Goal: Transaction & Acquisition: Subscribe to service/newsletter

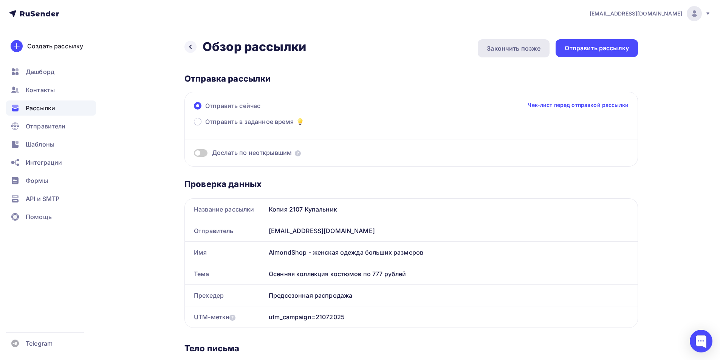
click at [502, 49] on div "Закончить позже" at bounding box center [514, 48] width 54 height 9
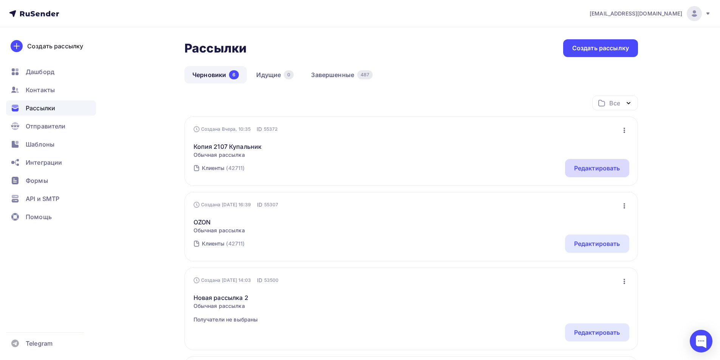
click at [576, 169] on div "Редактировать" at bounding box center [597, 168] width 46 height 9
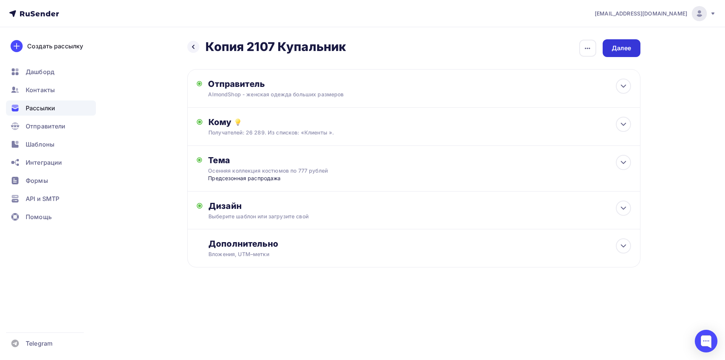
click at [629, 42] on div "Далее" at bounding box center [622, 48] width 38 height 18
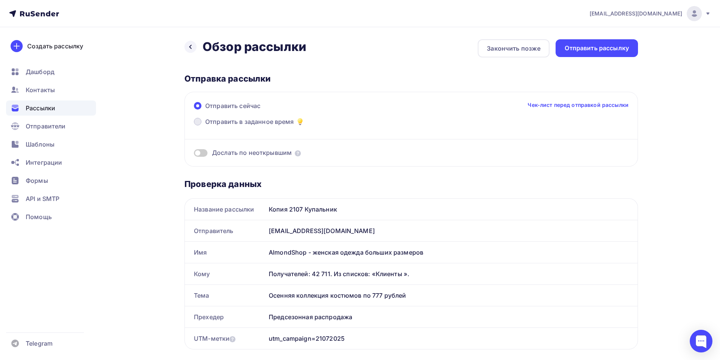
click at [199, 121] on span at bounding box center [198, 122] width 8 height 8
click at [205, 126] on input "Отправить в заданное время" at bounding box center [205, 126] width 0 height 0
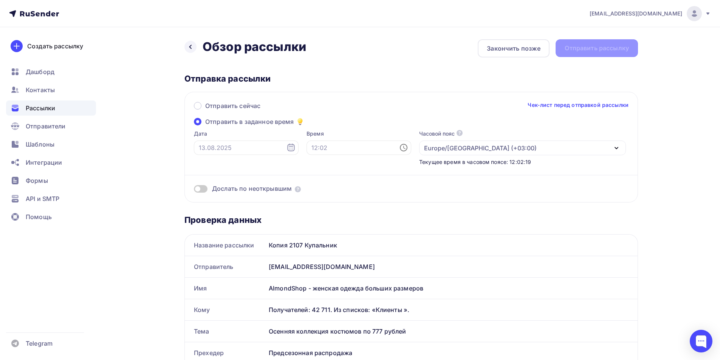
click at [286, 149] on icon at bounding box center [290, 147] width 9 height 9
click at [241, 213] on div "14" at bounding box center [241, 213] width 12 height 7
type input "[DATE]"
click at [399, 147] on icon at bounding box center [403, 147] width 9 height 9
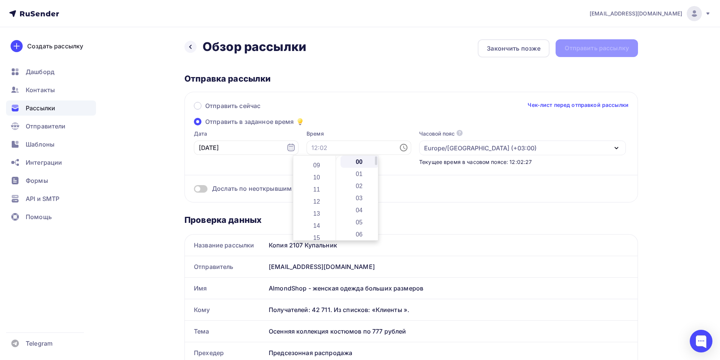
drag, startPoint x: 334, startPoint y: 168, endPoint x: 336, endPoint y: 193, distance: 24.7
click at [336, 193] on div "00 01 02 03 04 05 06 07 08 09 10 11 12 13 14 15 16 17 18 19 20 21 22 23 00 01 0…" at bounding box center [335, 198] width 85 height 85
click at [316, 190] on li "11" at bounding box center [317, 189] width 39 height 12
type input "11:00"
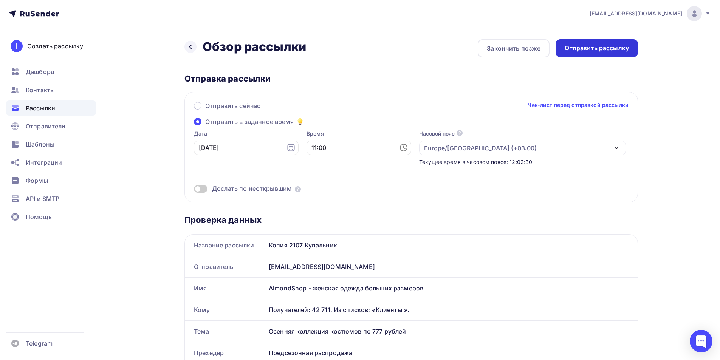
click at [580, 46] on div "Отправить рассылку" at bounding box center [596, 48] width 64 height 9
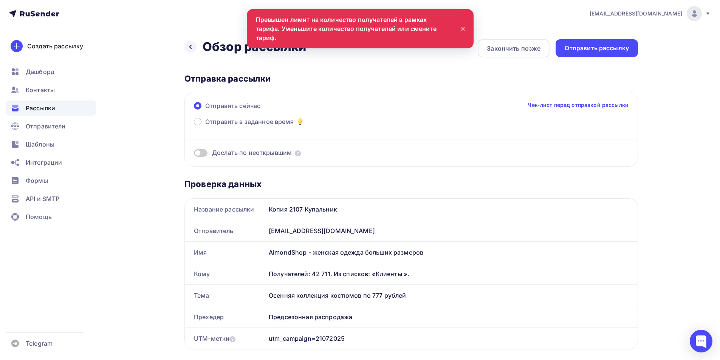
scroll to position [0, 0]
click at [515, 50] on div "Закончить позже" at bounding box center [514, 48] width 54 height 9
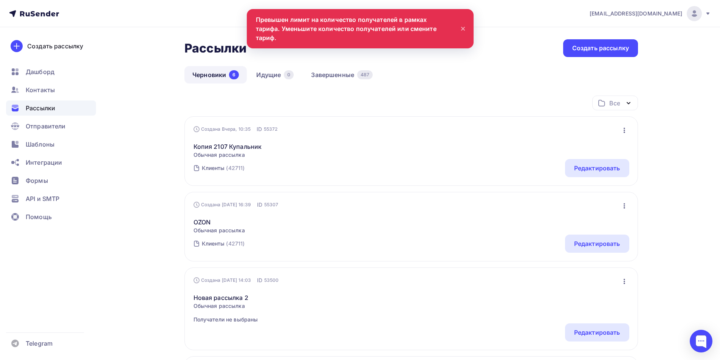
click at [459, 80] on div "Черновики 6 Идущие 0 Завершенные 487" at bounding box center [410, 80] width 453 height 29
click at [462, 24] on icon at bounding box center [462, 28] width 9 height 9
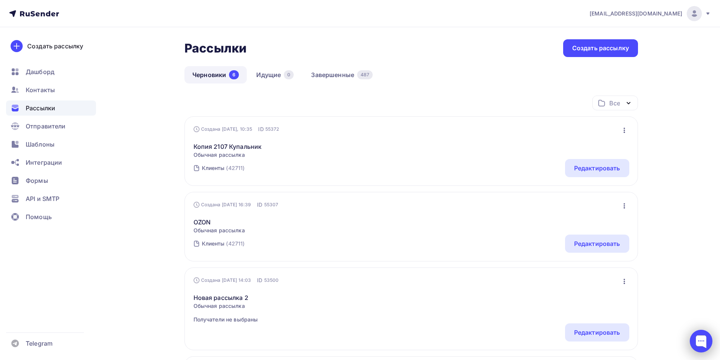
click at [697, 339] on div at bounding box center [700, 341] width 23 height 23
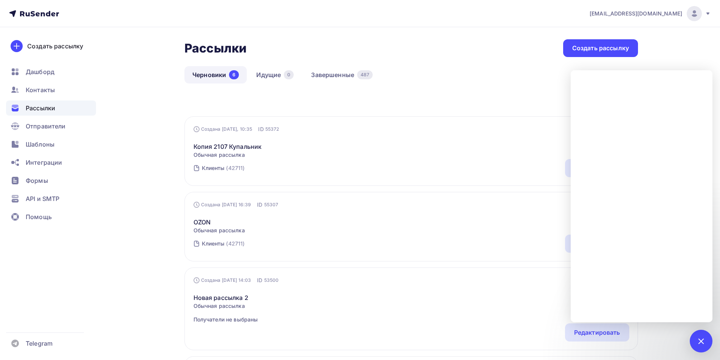
click at [532, 96] on div "Все Все папки Создать новую папку" at bounding box center [410, 106] width 453 height 21
click at [491, 83] on div "Черновики 6 Идущие 0 Завершенные 487" at bounding box center [410, 80] width 453 height 29
click at [703, 342] on div at bounding box center [700, 341] width 10 height 10
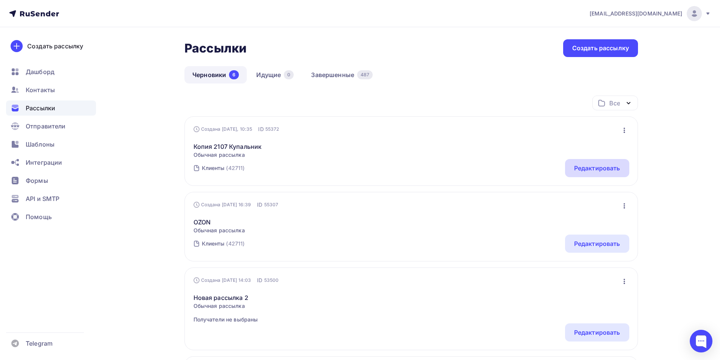
click at [594, 166] on div "Редактировать" at bounding box center [597, 168] width 46 height 9
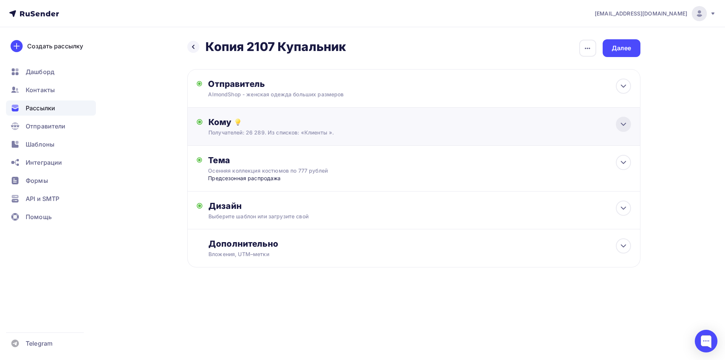
click at [627, 122] on icon at bounding box center [623, 124] width 9 height 9
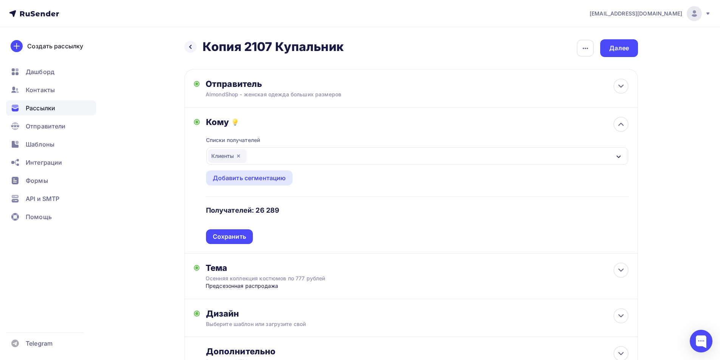
click at [241, 153] on icon "button" at bounding box center [238, 156] width 6 height 6
click at [513, 160] on div "Выберите список" at bounding box center [417, 155] width 422 height 17
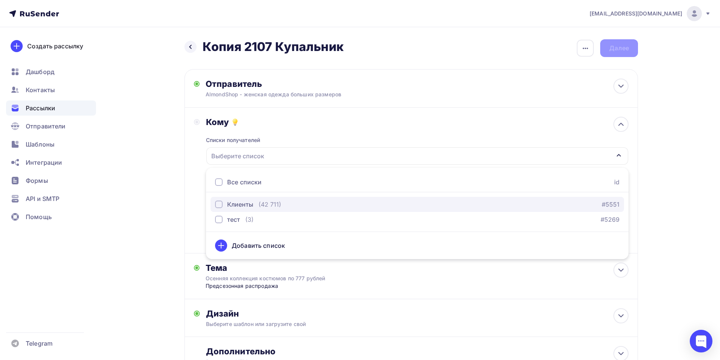
click at [220, 201] on div "button" at bounding box center [219, 205] width 8 height 8
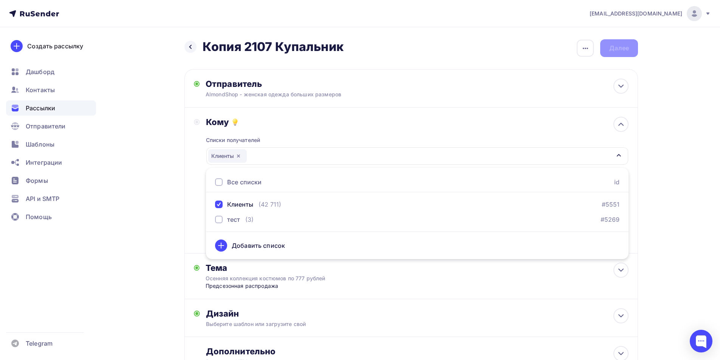
click at [189, 214] on div "Кому Списки получателей Клиенты Все списки id Клиенты (42 711) #5551 тест (3) #…" at bounding box center [410, 181] width 453 height 146
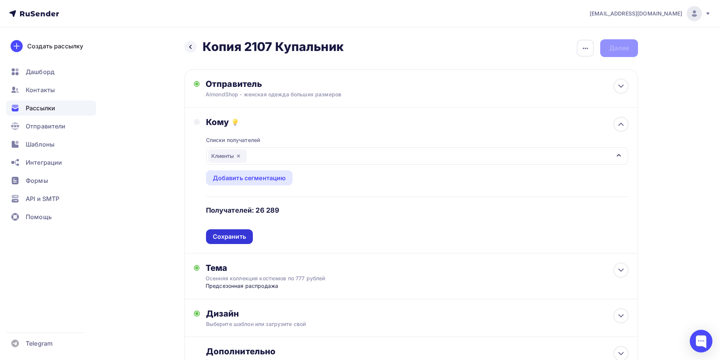
click at [224, 237] on div "Сохранить" at bounding box center [229, 236] width 33 height 9
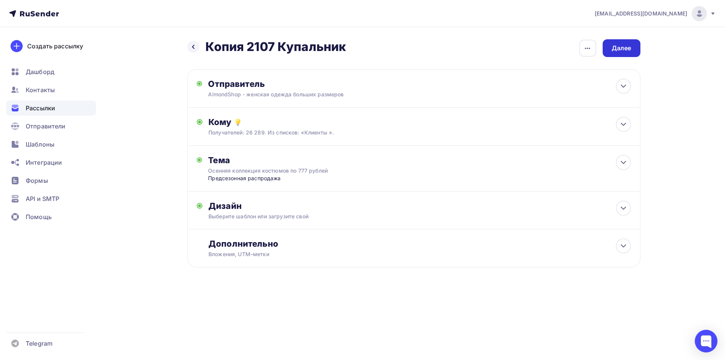
click at [630, 54] on div "Далее" at bounding box center [622, 48] width 38 height 18
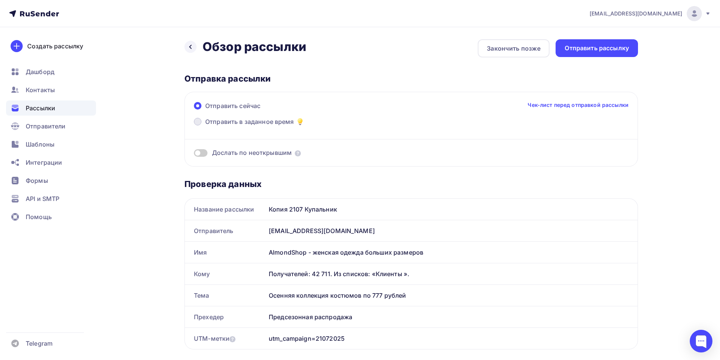
click at [197, 123] on span at bounding box center [198, 122] width 8 height 8
click at [205, 126] on input "Отправить в заданное время" at bounding box center [205, 126] width 0 height 0
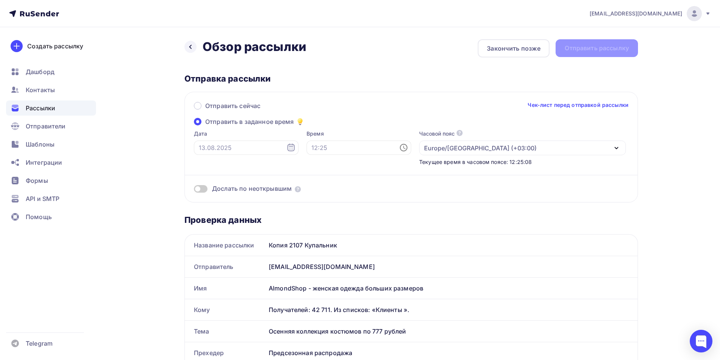
click at [286, 147] on icon at bounding box center [290, 147] width 9 height 9
click at [241, 216] on div "14" at bounding box center [241, 213] width 12 height 7
type input "[DATE]"
click at [403, 148] on icon at bounding box center [404, 147] width 2 height 3
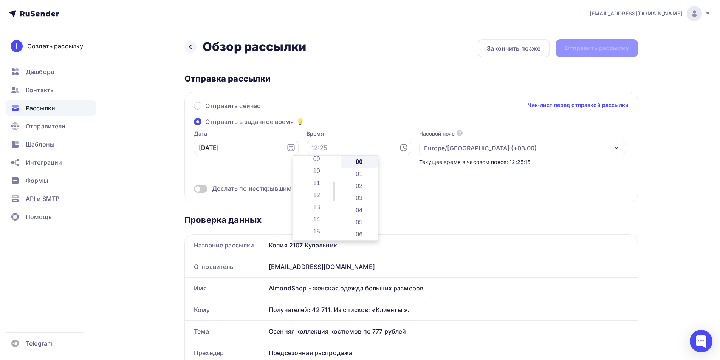
drag, startPoint x: 332, startPoint y: 163, endPoint x: 332, endPoint y: 189, distance: 26.1
click at [332, 189] on div at bounding box center [333, 191] width 2 height 19
click at [318, 183] on li "11" at bounding box center [317, 183] width 39 height 12
type input "11:00"
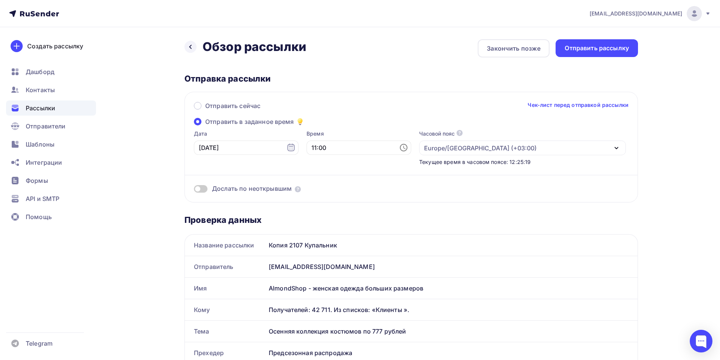
click at [204, 190] on span at bounding box center [201, 189] width 14 height 8
click at [194, 190] on input "checkbox" at bounding box center [194, 190] width 0 height 0
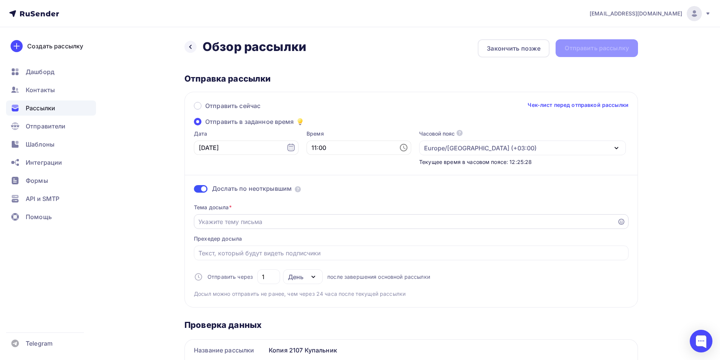
click at [214, 220] on input "Отправить в заданное время" at bounding box center [405, 221] width 414 height 9
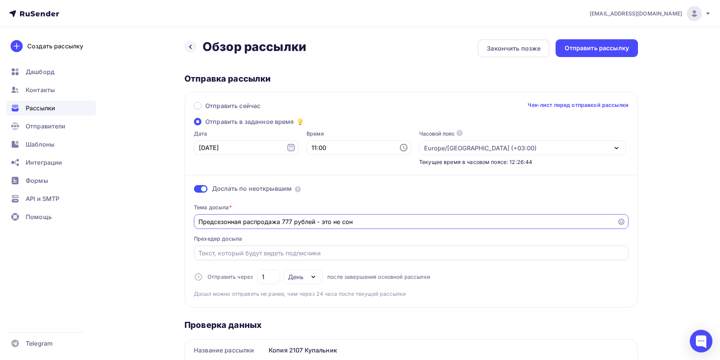
type input "Предсезонная распродажа 777 рублей - это не сон"
click at [269, 253] on input "Отправить в заданное время" at bounding box center [411, 253] width 426 height 9
type input "к"
type input "Костюмы брючные, костюмы с юбкой"
click at [581, 49] on div "Отправить рассылку" at bounding box center [596, 48] width 64 height 9
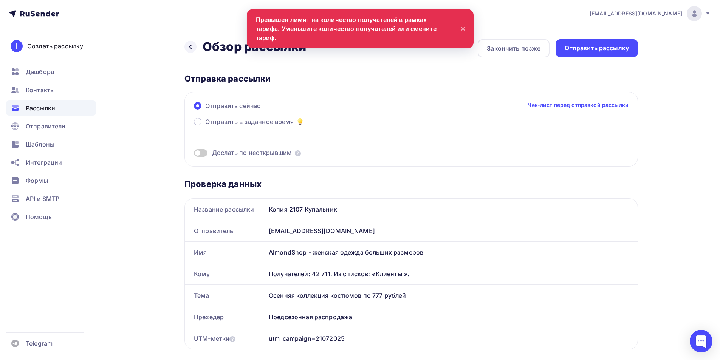
scroll to position [0, 0]
click at [698, 345] on div at bounding box center [700, 341] width 23 height 23
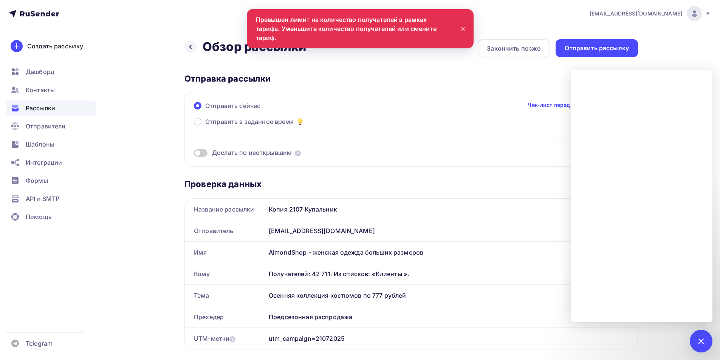
click at [50, 110] on span "Рассылки" at bounding box center [40, 108] width 29 height 9
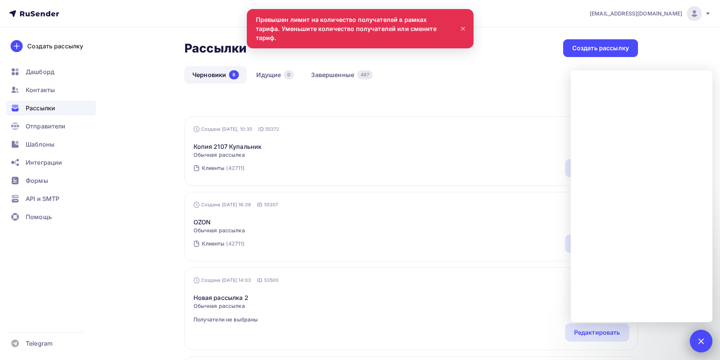
click at [702, 332] on div at bounding box center [700, 341] width 23 height 23
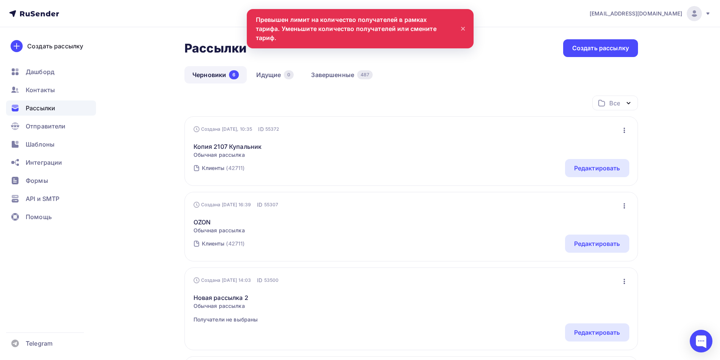
click at [624, 129] on icon "button" at bounding box center [624, 130] width 2 height 5
click at [591, 167] on div "Копировать" at bounding box center [591, 165] width 73 height 9
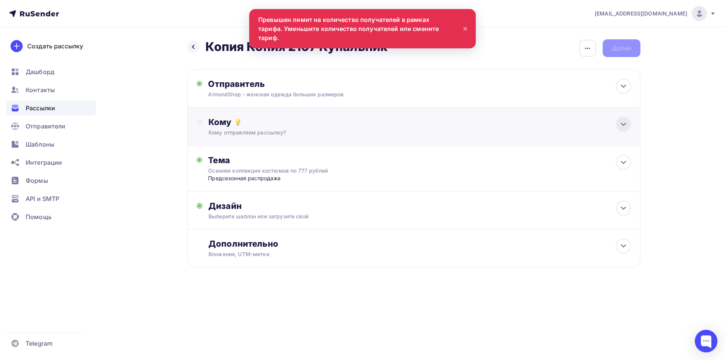
click at [624, 125] on icon at bounding box center [623, 124] width 5 height 2
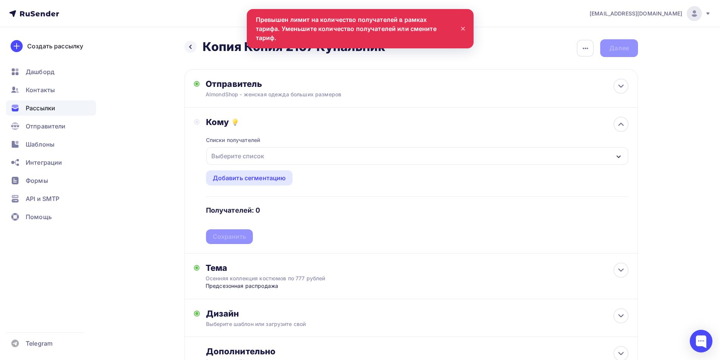
click at [586, 156] on div "Выберите список" at bounding box center [417, 155] width 422 height 17
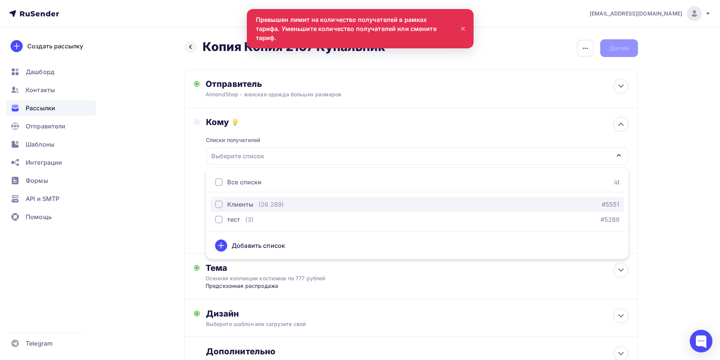
click at [304, 205] on div "Клиенты (26 289) #5551" at bounding box center [417, 204] width 404 height 9
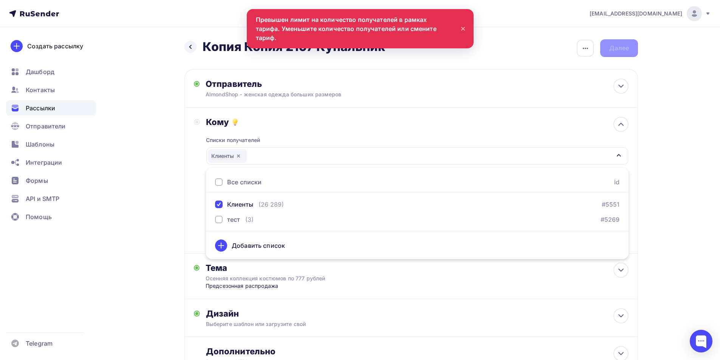
click at [193, 227] on div "Кому Списки получателей Клиенты Все списки id Клиенты (26 289) #5551 тест (3) #…" at bounding box center [410, 181] width 453 height 146
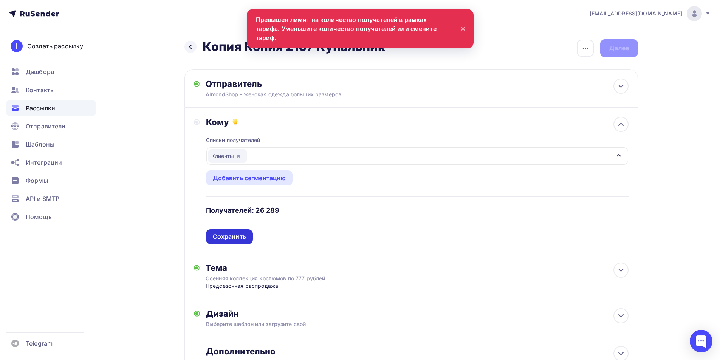
click at [230, 235] on div "Сохранить" at bounding box center [229, 236] width 33 height 9
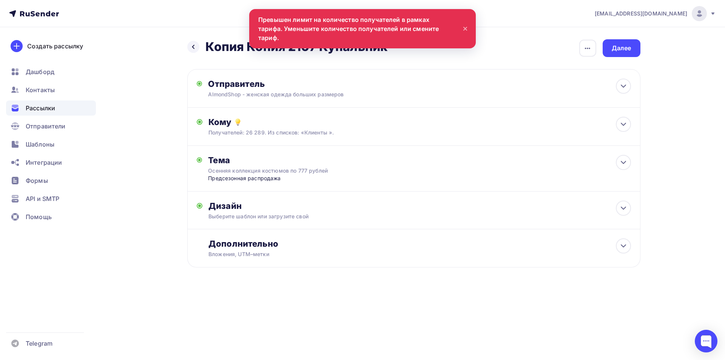
click at [466, 24] on icon at bounding box center [465, 28] width 9 height 9
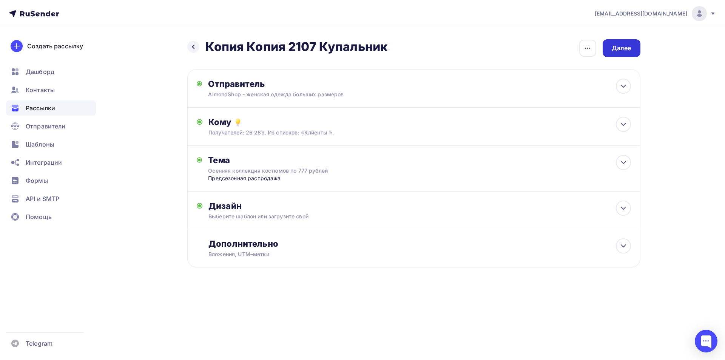
click at [615, 50] on div "Далее" at bounding box center [622, 48] width 20 height 9
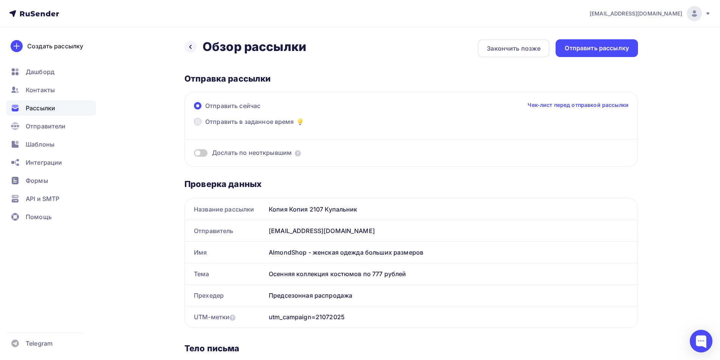
click at [198, 121] on span at bounding box center [198, 122] width 8 height 8
click at [205, 126] on input "Отправить в заданное время" at bounding box center [205, 126] width 0 height 0
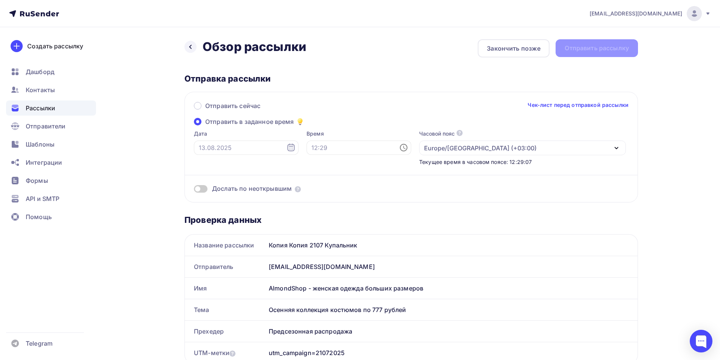
click at [286, 148] on icon at bounding box center [290, 147] width 9 height 9
click at [241, 215] on div "14" at bounding box center [241, 213] width 12 height 7
type input "[DATE]"
click at [399, 148] on icon at bounding box center [403, 147] width 9 height 9
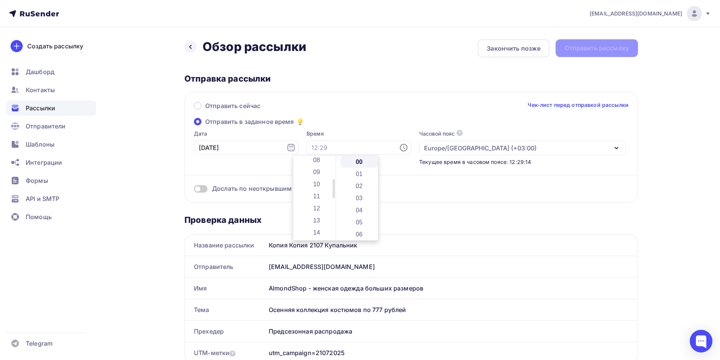
drag, startPoint x: 333, startPoint y: 167, endPoint x: 334, endPoint y: 190, distance: 23.1
click at [334, 190] on div at bounding box center [333, 188] width 2 height 19
click at [320, 195] on li "11" at bounding box center [317, 196] width 39 height 12
type input "11:00"
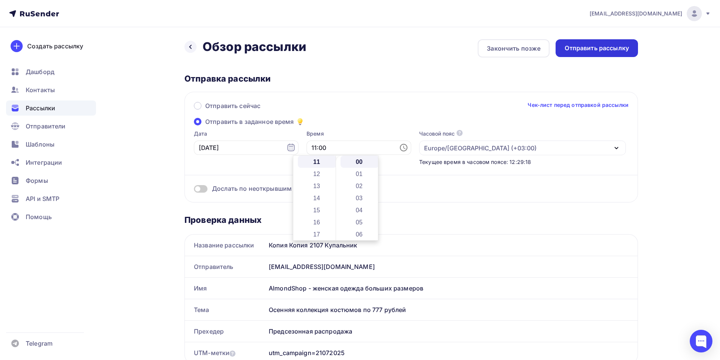
click at [572, 53] on div "Отправить рассылку" at bounding box center [596, 48] width 82 height 18
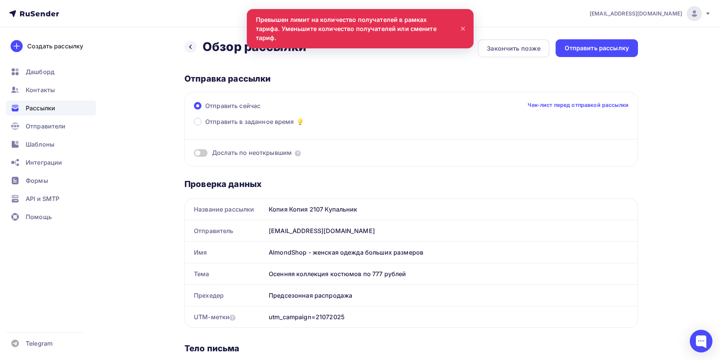
scroll to position [0, 0]
click at [701, 341] on div at bounding box center [700, 341] width 23 height 23
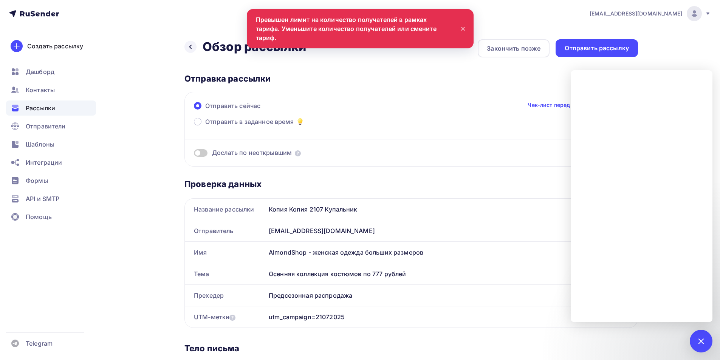
click at [462, 26] on icon at bounding box center [462, 28] width 9 height 9
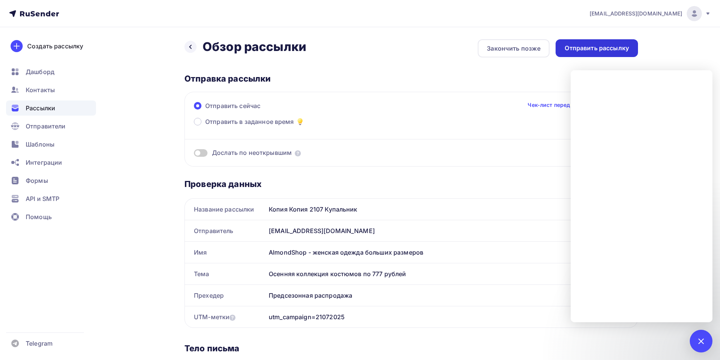
click at [571, 49] on div "Отправить рассылку" at bounding box center [596, 48] width 64 height 9
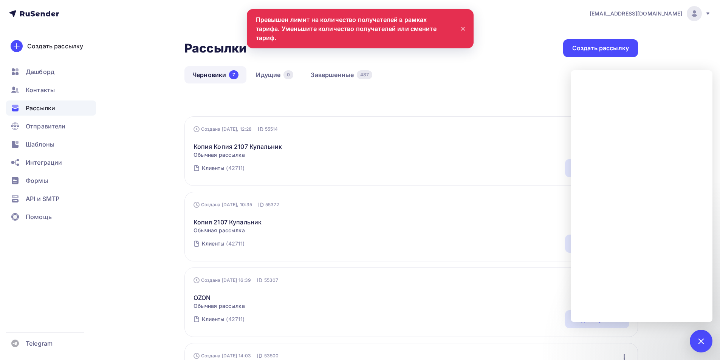
click at [706, 14] on icon at bounding box center [708, 14] width 6 height 6
click at [626, 35] on link "Аккаунт" at bounding box center [642, 33] width 127 height 15
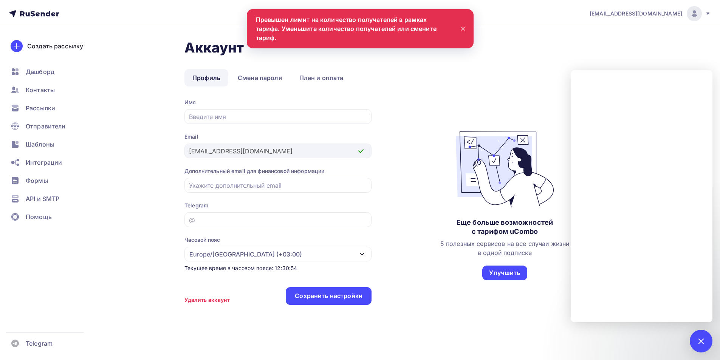
click at [463, 27] on icon at bounding box center [462, 28] width 3 height 3
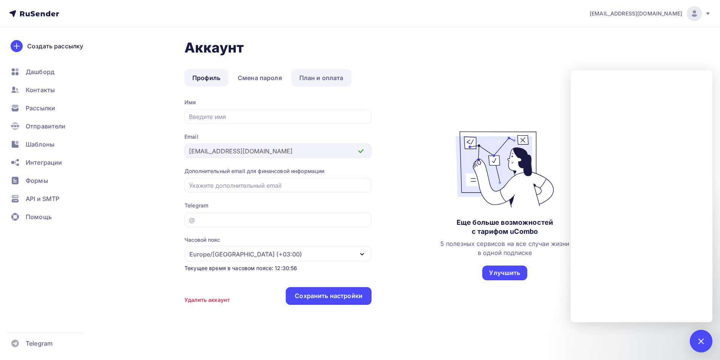
click at [314, 77] on link "План и оплата" at bounding box center [321, 77] width 60 height 17
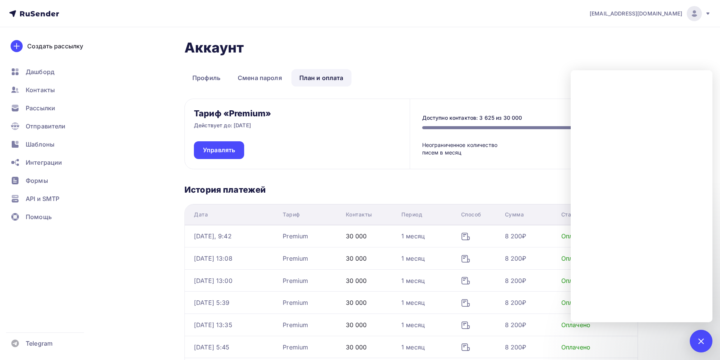
click at [434, 67] on div "Аккаунт Профиль Смена пароля План и оплата Профиль Смена пароля План и оплата Т…" at bounding box center [410, 259] width 453 height 441
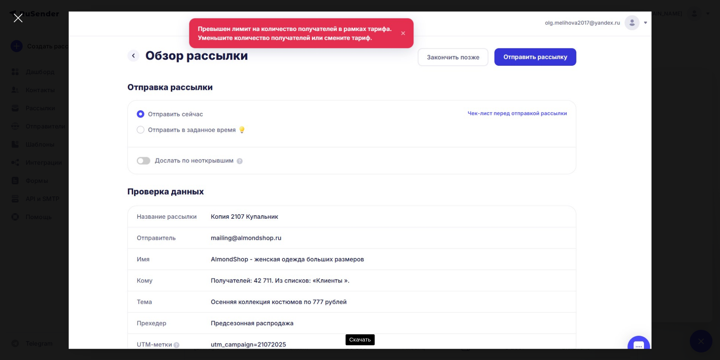
click at [20, 19] on div at bounding box center [18, 18] width 26 height 26
